Goal: Task Accomplishment & Management: Use online tool/utility

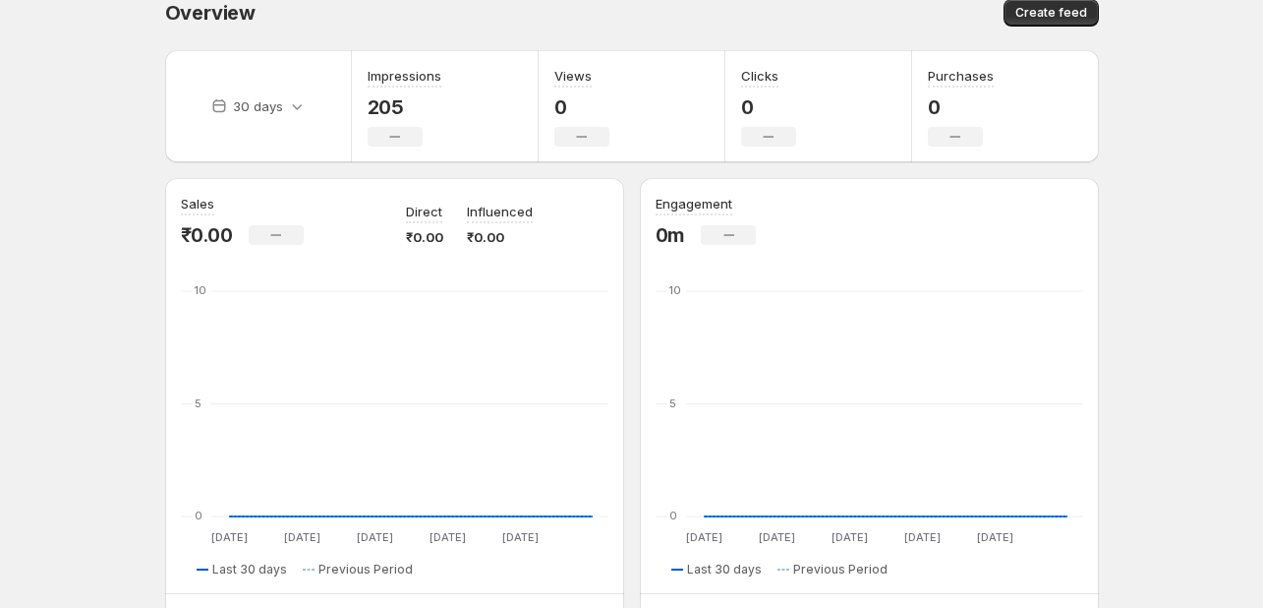
scroll to position [98, 0]
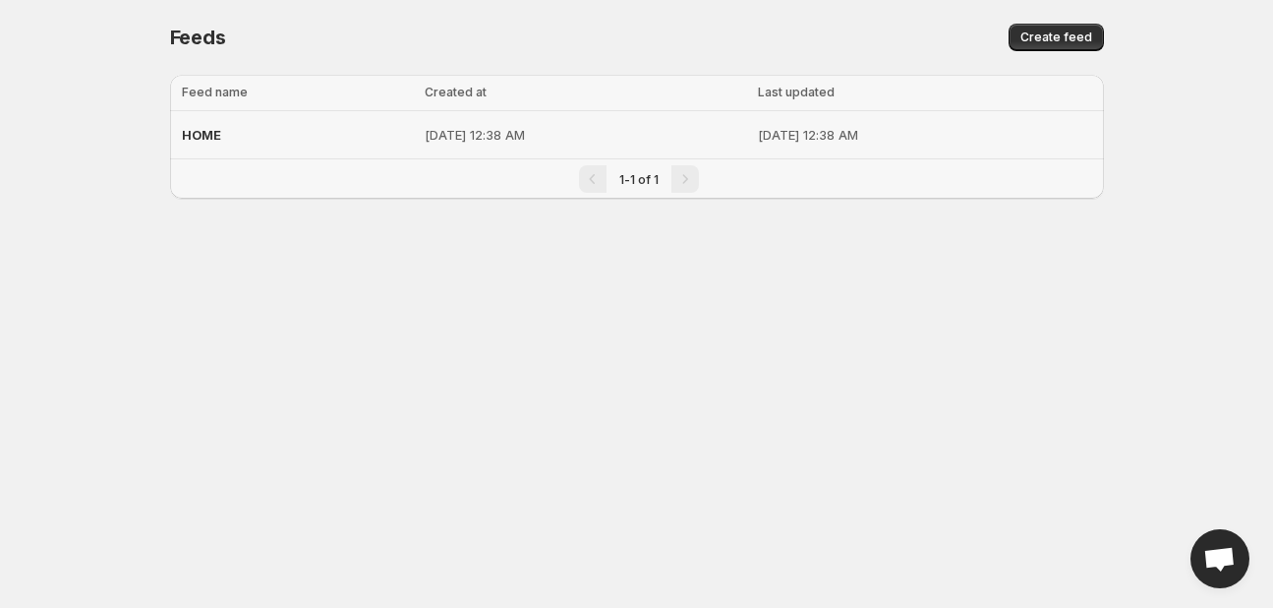
click at [207, 135] on span "HOME" at bounding box center [201, 135] width 39 height 16
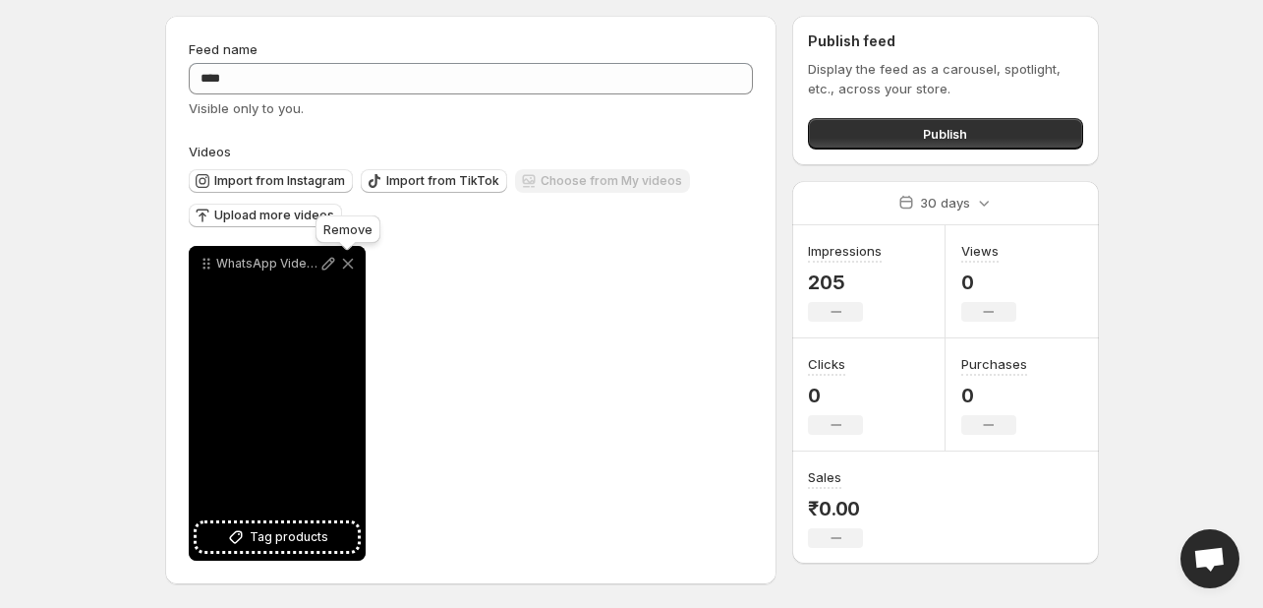
click at [353, 263] on icon at bounding box center [348, 264] width 20 height 20
